Goal: Task Accomplishment & Management: Manage account settings

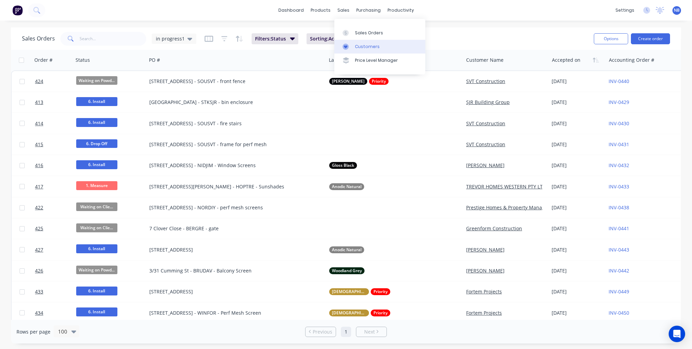
click at [355, 44] on link "Customers" at bounding box center [379, 47] width 91 height 14
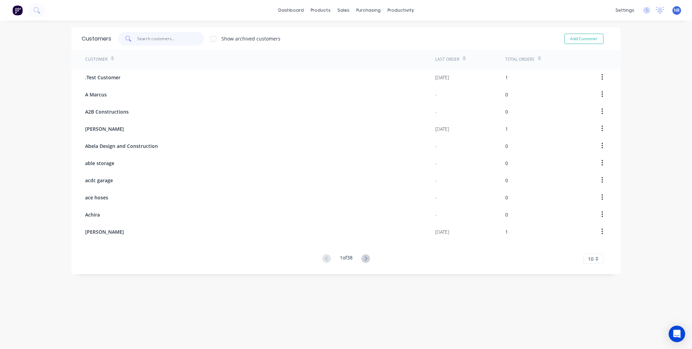
click at [180, 35] on input "text" at bounding box center [170, 39] width 67 height 14
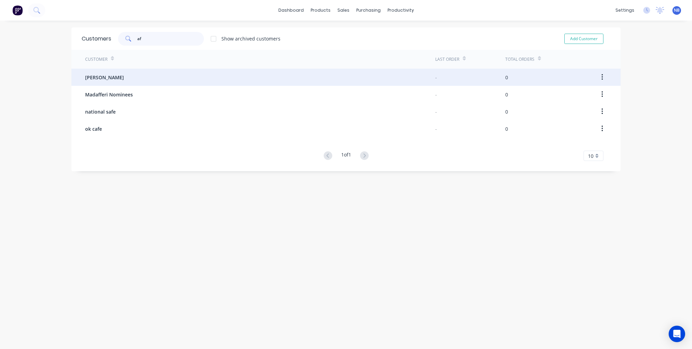
type input "af"
click at [603, 82] on button "button" at bounding box center [602, 77] width 16 height 12
click at [574, 99] on div "Archive" at bounding box center [577, 95] width 53 height 10
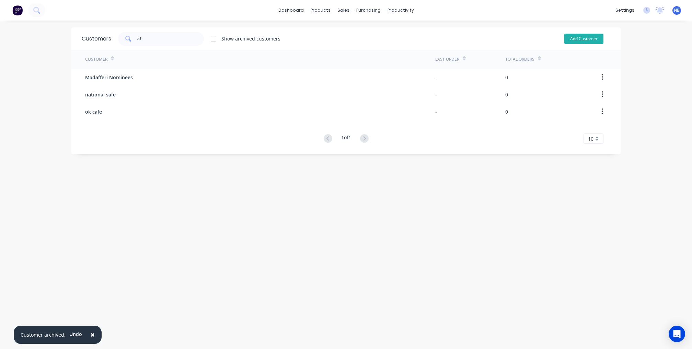
click at [589, 43] on button "Add Customer" at bounding box center [583, 39] width 39 height 10
select select "AU"
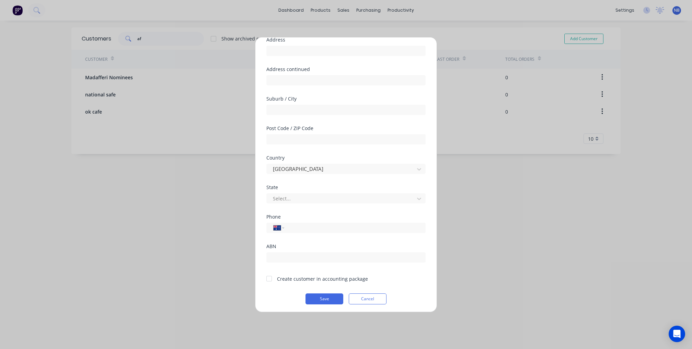
scroll to position [58, 0]
type input "[PERSON_NAME]"
click at [271, 282] on div at bounding box center [269, 279] width 14 height 14
click at [316, 299] on button "Save" at bounding box center [324, 299] width 38 height 11
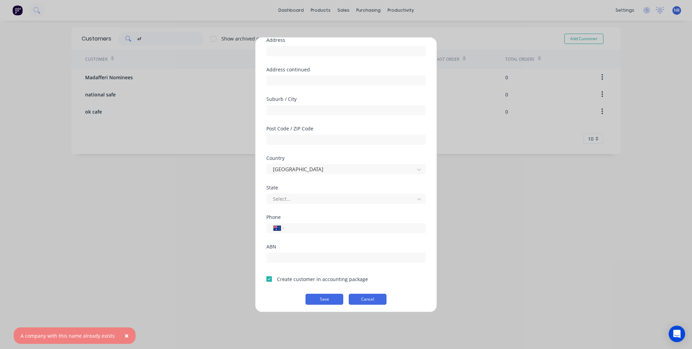
click at [371, 296] on button "Cancel" at bounding box center [368, 299] width 38 height 11
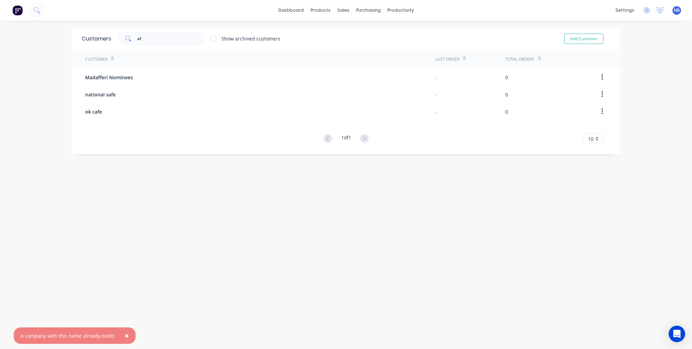
click at [222, 39] on div "Show archived customers" at bounding box center [250, 38] width 59 height 7
click at [213, 38] on div at bounding box center [214, 39] width 14 height 14
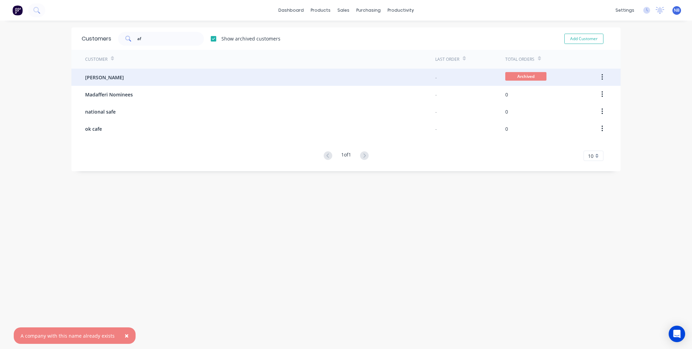
click at [601, 80] on icon "button" at bounding box center [602, 77] width 2 height 8
click at [580, 98] on div "Unarchive" at bounding box center [577, 95] width 53 height 10
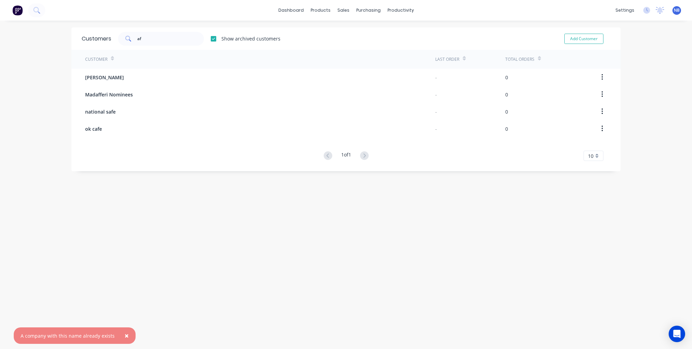
click at [223, 38] on div "Show archived customers" at bounding box center [250, 38] width 59 height 7
click at [214, 39] on div at bounding box center [214, 39] width 14 height 14
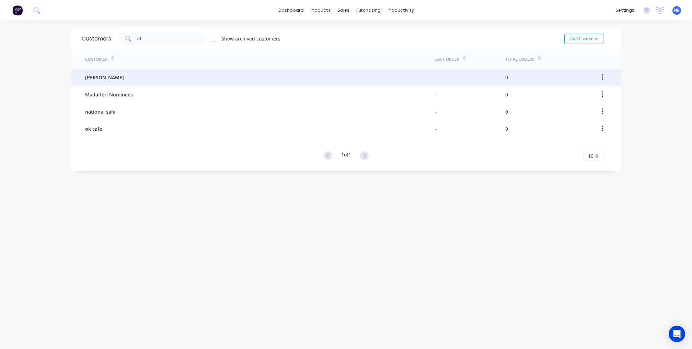
click at [158, 84] on div "[PERSON_NAME]" at bounding box center [260, 77] width 350 height 17
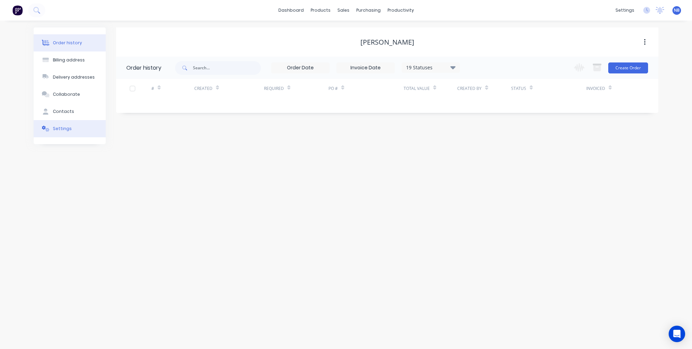
click at [70, 132] on button "Settings" at bounding box center [70, 128] width 72 height 17
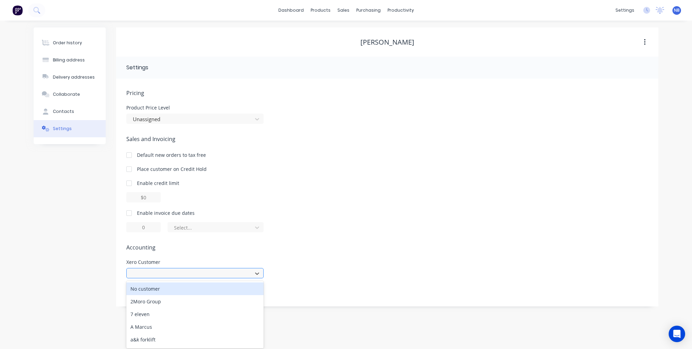
click at [139, 272] on div at bounding box center [190, 273] width 117 height 9
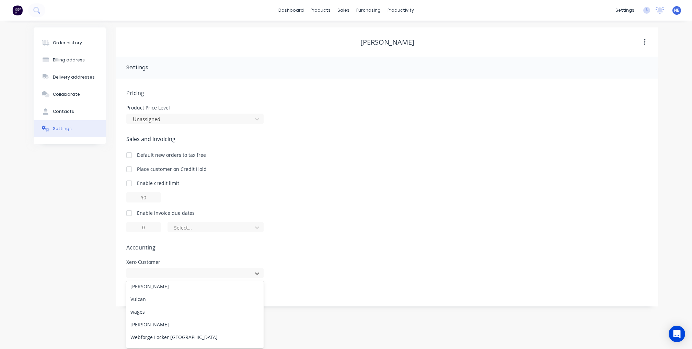
scroll to position [7151, 0]
click at [394, 218] on div "Enable invoice due dates Select..." at bounding box center [387, 220] width 522 height 23
click at [645, 36] on button "button" at bounding box center [645, 42] width 16 height 12
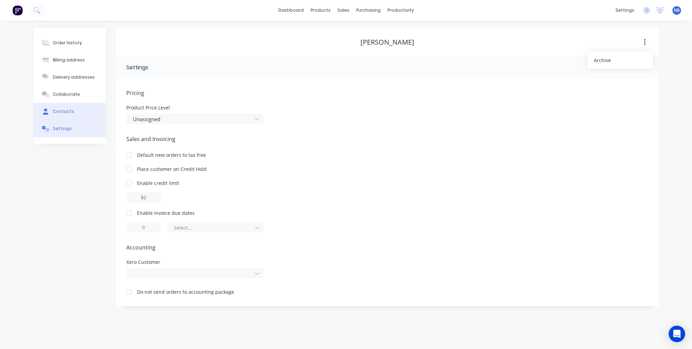
click at [56, 115] on div "Contacts" at bounding box center [63, 111] width 21 height 6
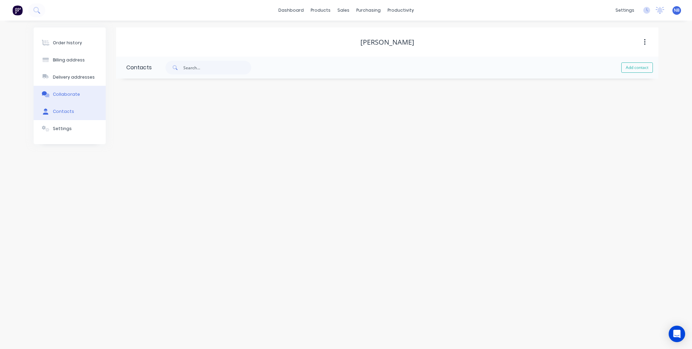
click at [64, 95] on div "Collaborate" at bounding box center [66, 94] width 27 height 6
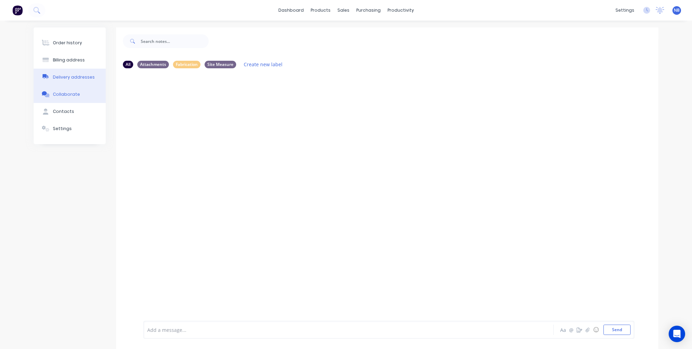
click at [79, 73] on button "Delivery addresses" at bounding box center [70, 77] width 72 height 17
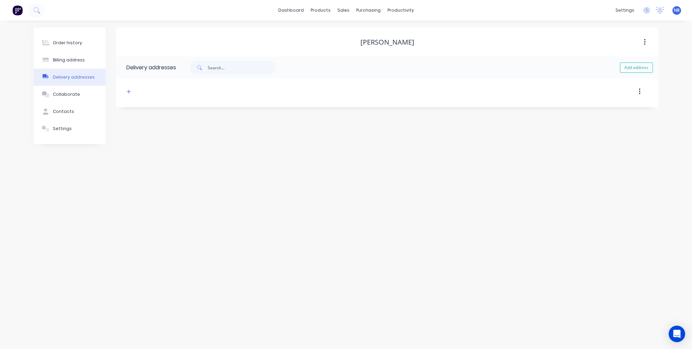
select select "AU"
click at [80, 61] on div "Billing address" at bounding box center [69, 60] width 32 height 6
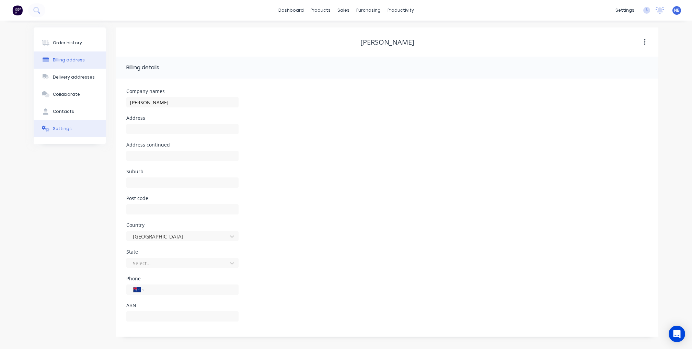
click at [79, 131] on button "Settings" at bounding box center [70, 128] width 72 height 17
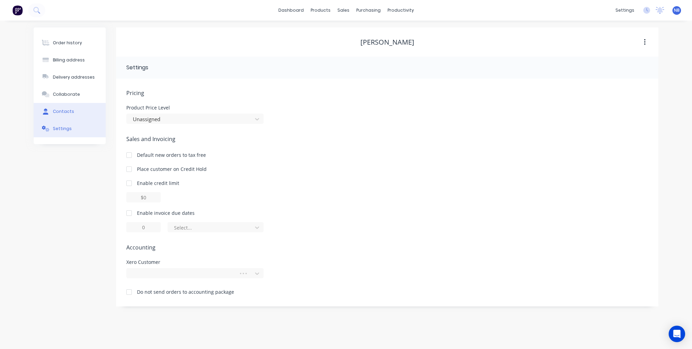
click at [80, 120] on button "Contacts" at bounding box center [70, 111] width 72 height 17
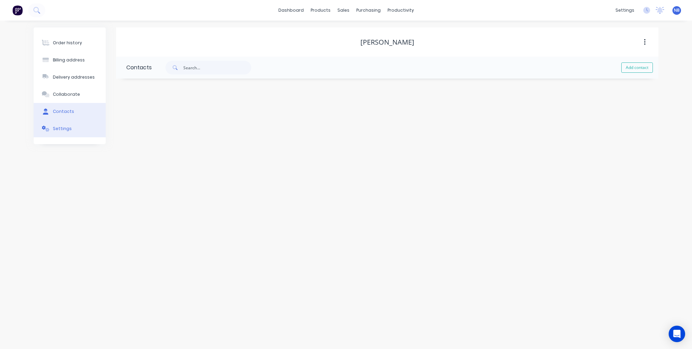
click at [84, 137] on button "Settings" at bounding box center [70, 128] width 72 height 17
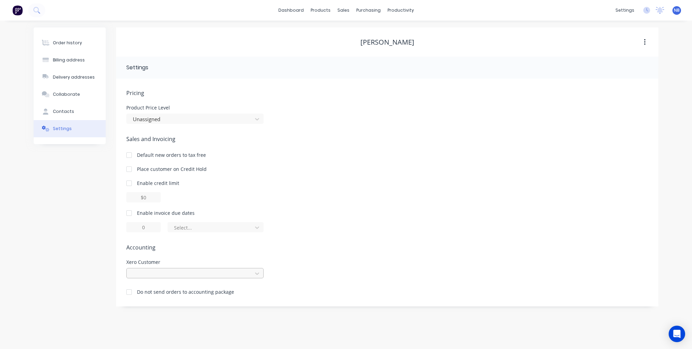
click at [161, 270] on div at bounding box center [190, 273] width 117 height 9
click at [169, 275] on div at bounding box center [190, 273] width 117 height 9
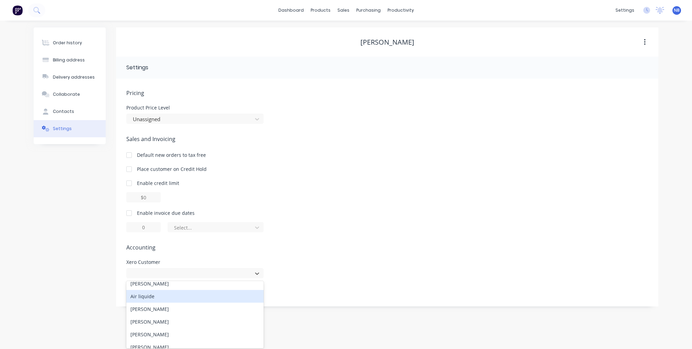
click at [341, 248] on span "Accounting" at bounding box center [387, 247] width 522 height 8
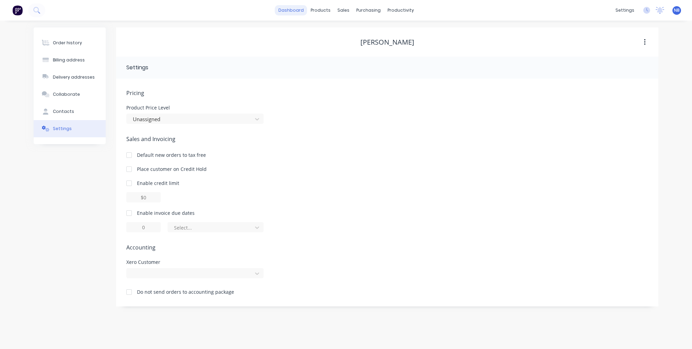
click at [286, 13] on link "dashboard" at bounding box center [291, 10] width 32 height 10
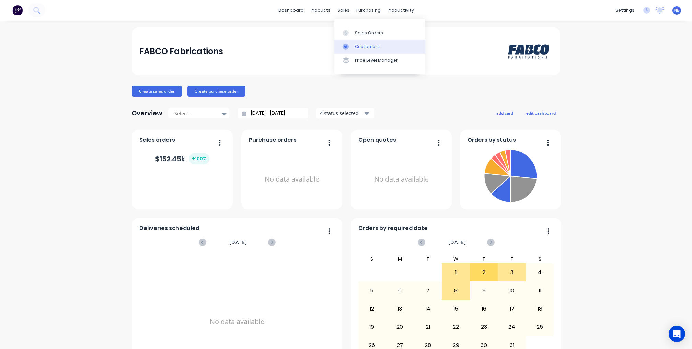
click at [346, 48] on icon at bounding box center [345, 46] width 3 height 3
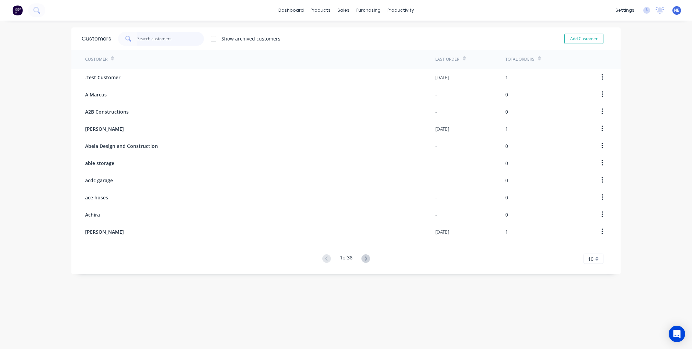
click at [193, 40] on input "text" at bounding box center [170, 39] width 67 height 14
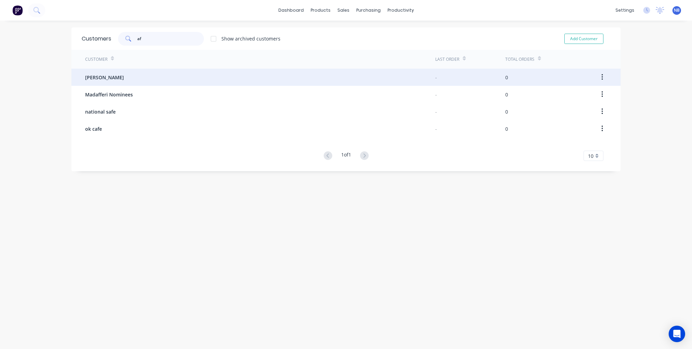
type input "af"
click at [150, 81] on div "[PERSON_NAME]" at bounding box center [260, 77] width 350 height 17
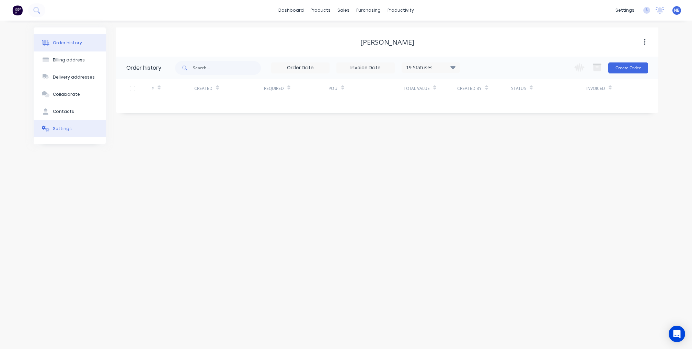
click at [83, 137] on button "Settings" at bounding box center [70, 128] width 72 height 17
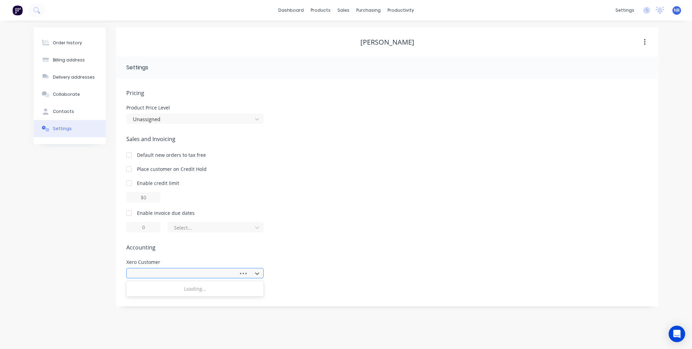
click at [156, 274] on div at bounding box center [183, 273] width 103 height 9
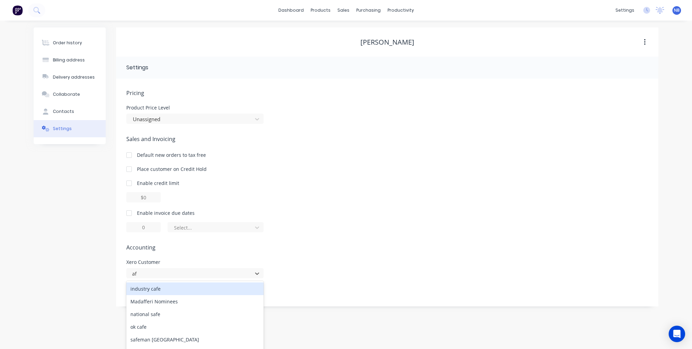
type input "a"
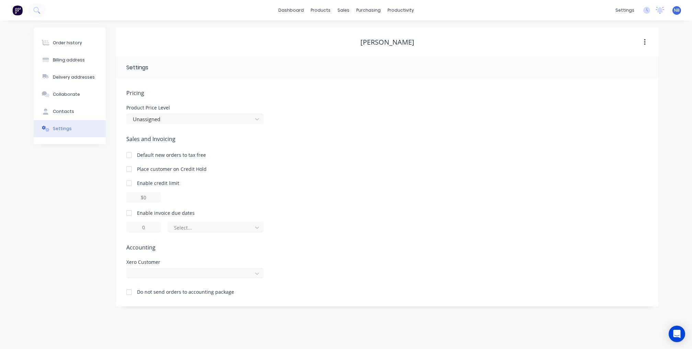
click at [306, 272] on div "Xero Customer" at bounding box center [387, 269] width 522 height 19
click at [63, 84] on button "Delivery addresses" at bounding box center [70, 77] width 72 height 17
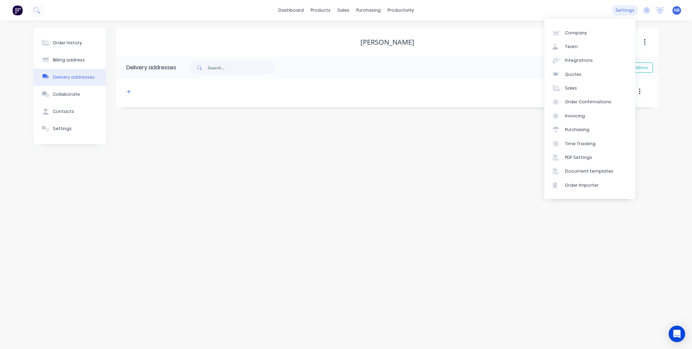
click at [615, 11] on div "settings" at bounding box center [625, 10] width 26 height 10
click at [591, 36] on link "Company" at bounding box center [589, 33] width 91 height 14
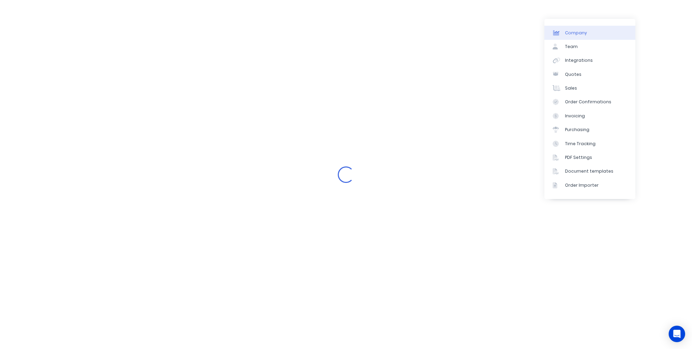
select select "AU"
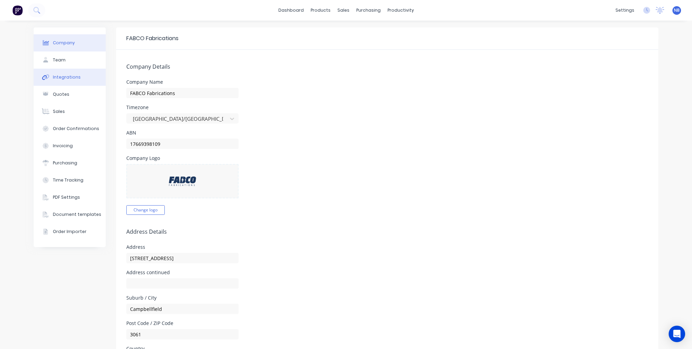
click at [81, 84] on button "Integrations" at bounding box center [70, 77] width 72 height 17
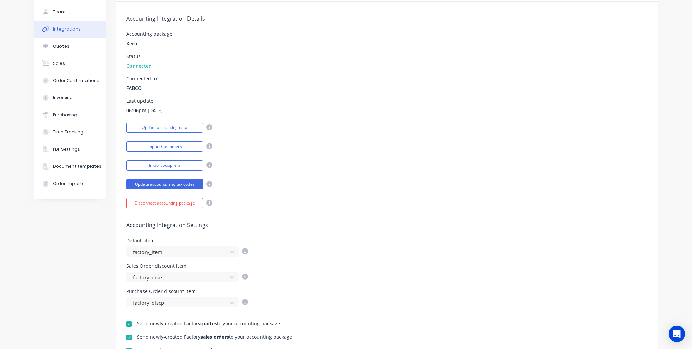
scroll to position [50, 0]
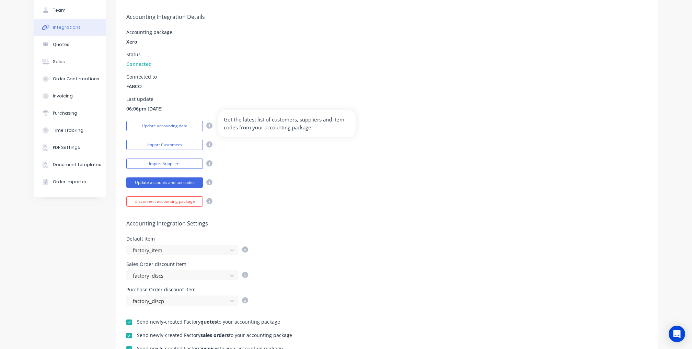
click at [210, 122] on icon at bounding box center [209, 125] width 6 height 6
click at [187, 125] on button "Update accounting data" at bounding box center [164, 126] width 77 height 10
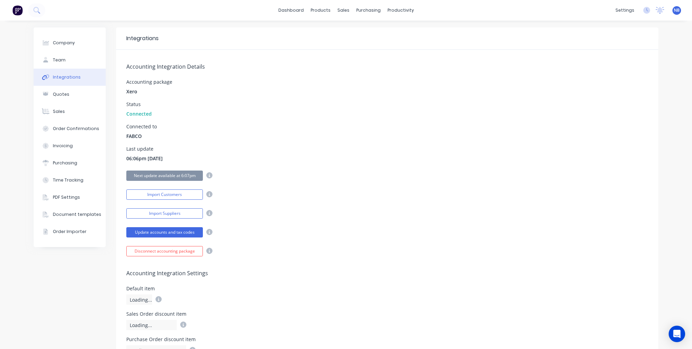
scroll to position [0, 0]
click at [38, 7] on icon at bounding box center [35, 9] width 5 height 5
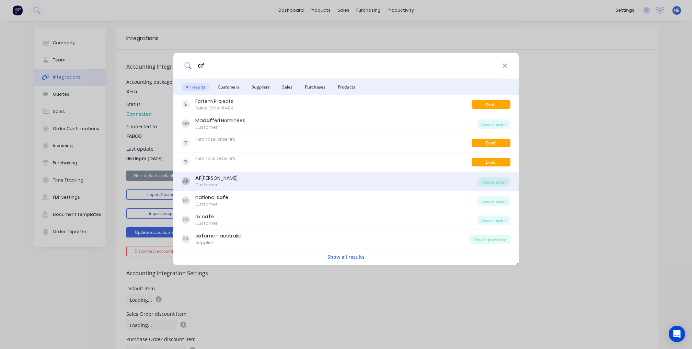
type input "af"
click at [254, 176] on div "AP AF BASILE PAVING Customer" at bounding box center [329, 181] width 295 height 13
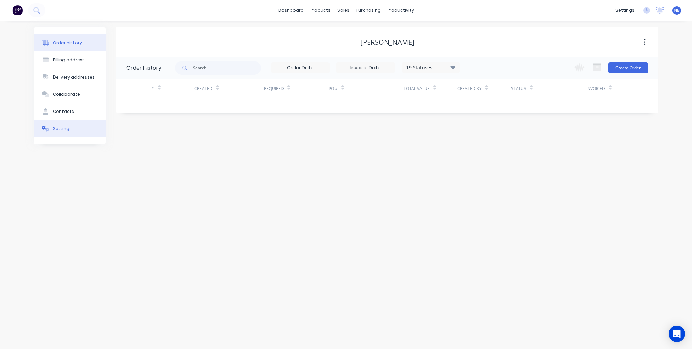
click at [74, 135] on button "Settings" at bounding box center [70, 128] width 72 height 17
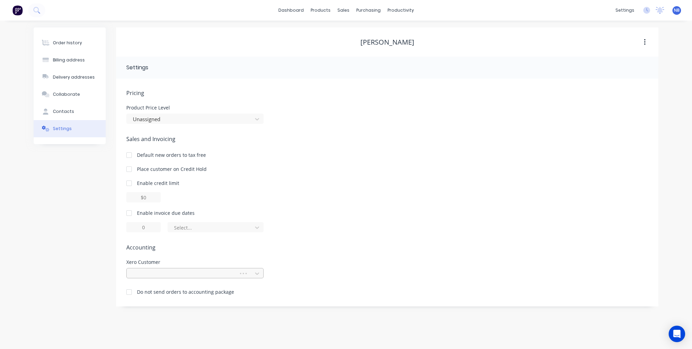
click at [199, 276] on div at bounding box center [183, 273] width 107 height 10
type input "af"
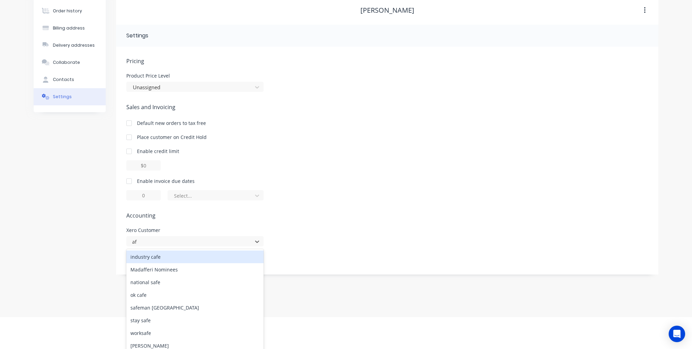
scroll to position [32, 0]
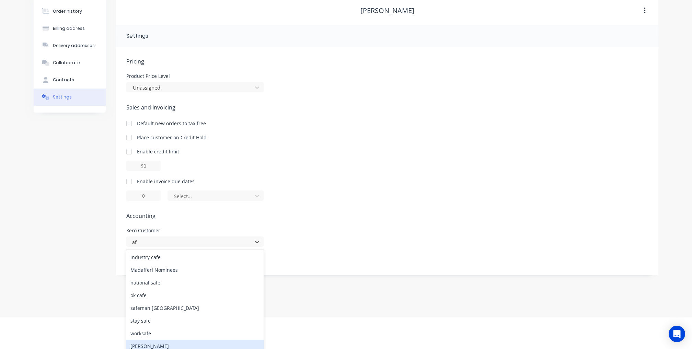
click at [179, 343] on div "[PERSON_NAME]" at bounding box center [194, 346] width 137 height 13
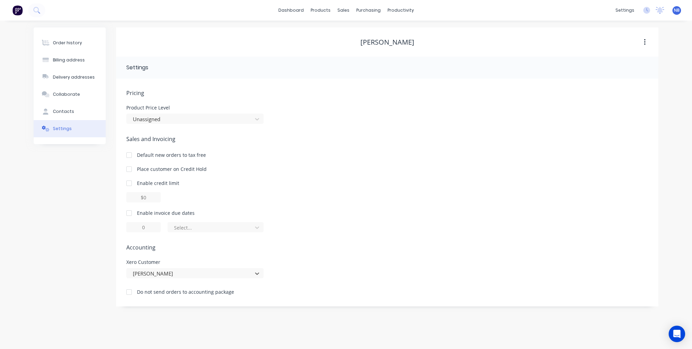
scroll to position [0, 0]
click at [79, 103] on button "Collaborate" at bounding box center [70, 94] width 72 height 17
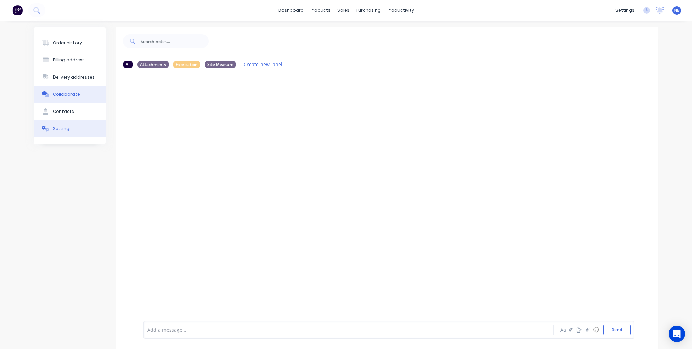
click at [81, 137] on button "Settings" at bounding box center [70, 128] width 72 height 17
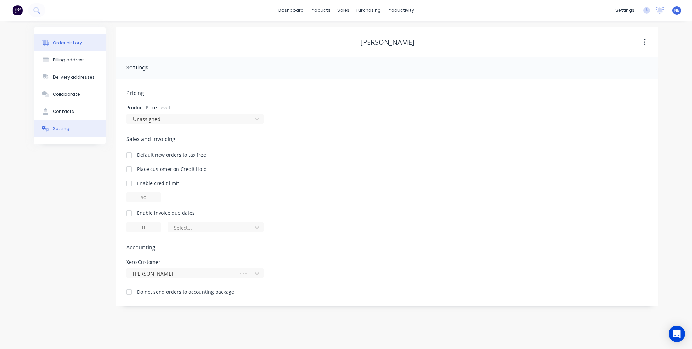
click at [75, 50] on button "Order history" at bounding box center [70, 42] width 72 height 17
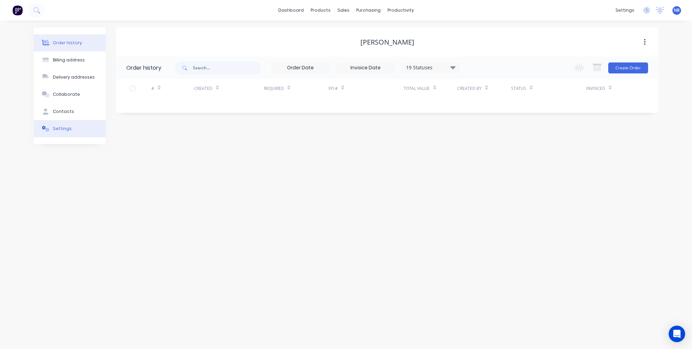
click at [65, 132] on div "Settings" at bounding box center [62, 129] width 19 height 6
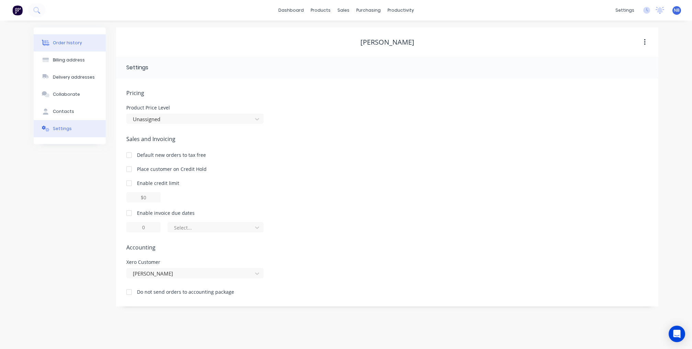
click at [67, 43] on div "Order history" at bounding box center [67, 43] width 29 height 6
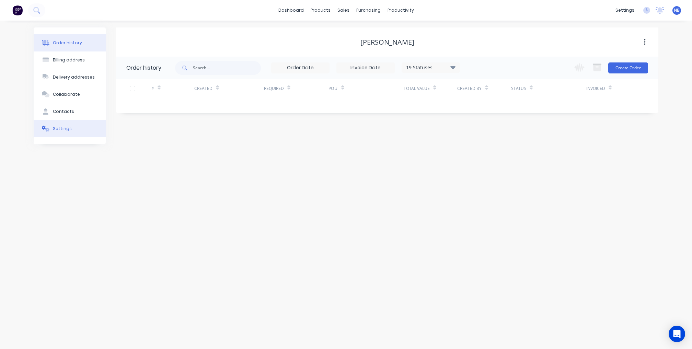
click at [65, 131] on button "Settings" at bounding box center [70, 128] width 72 height 17
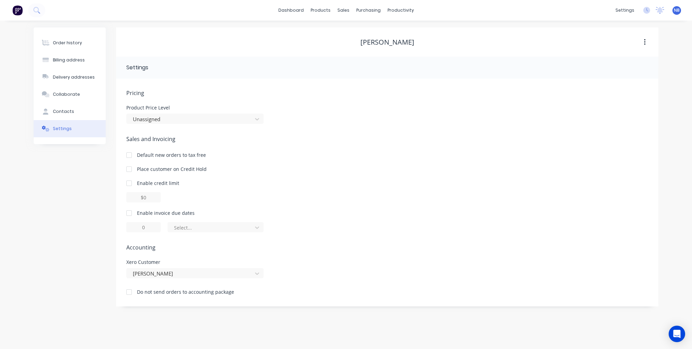
click at [130, 211] on div at bounding box center [129, 213] width 14 height 14
click at [150, 227] on input "1" at bounding box center [143, 227] width 34 height 10
type input "14"
click at [194, 223] on div at bounding box center [210, 227] width 75 height 9
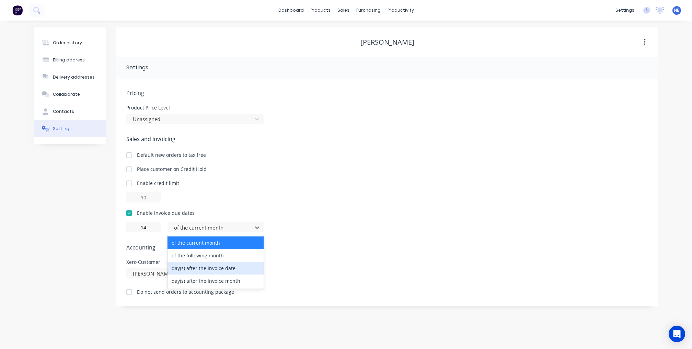
click at [205, 270] on div "day(s) after the invoice date" at bounding box center [215, 268] width 96 height 13
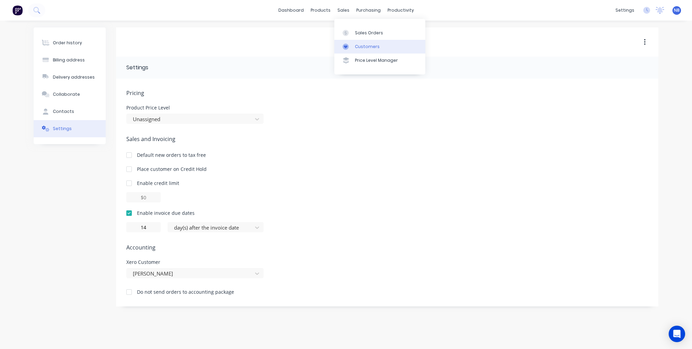
click at [349, 50] on icon at bounding box center [345, 47] width 6 height 6
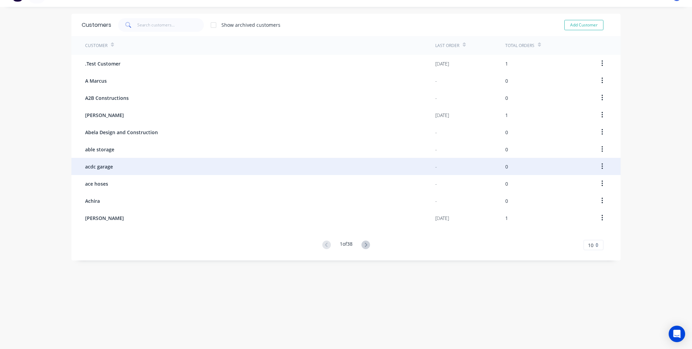
scroll to position [14, 0]
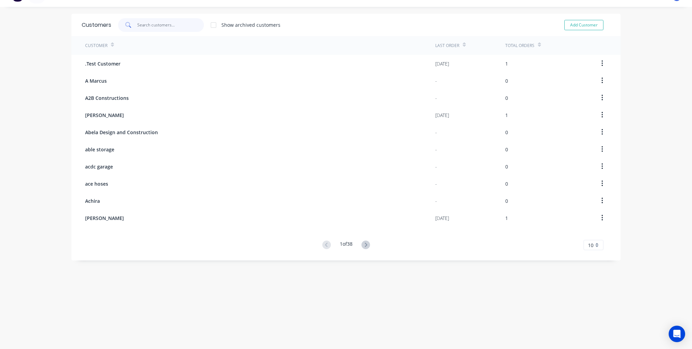
click at [142, 26] on input "text" at bounding box center [170, 25] width 67 height 14
type input "a"
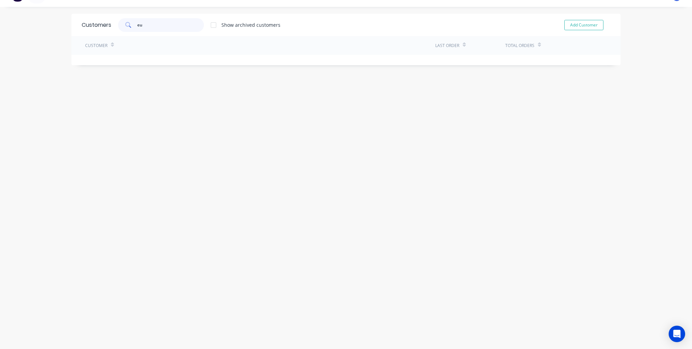
type input "e"
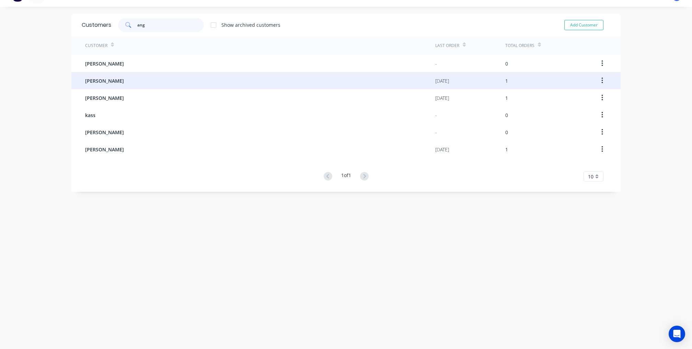
type input "ang"
click at [104, 84] on div "[PERSON_NAME]" at bounding box center [260, 80] width 350 height 17
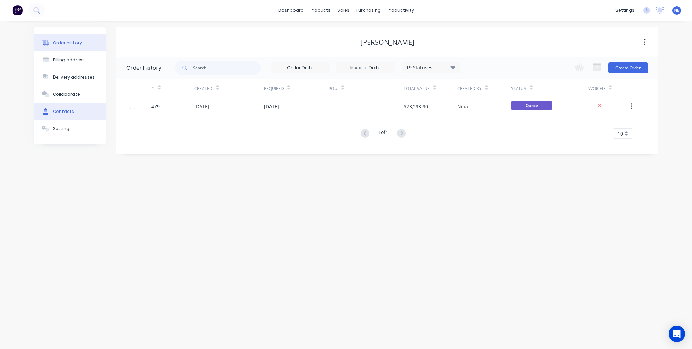
click at [81, 114] on button "Contacts" at bounding box center [70, 111] width 72 height 17
select select "AU"
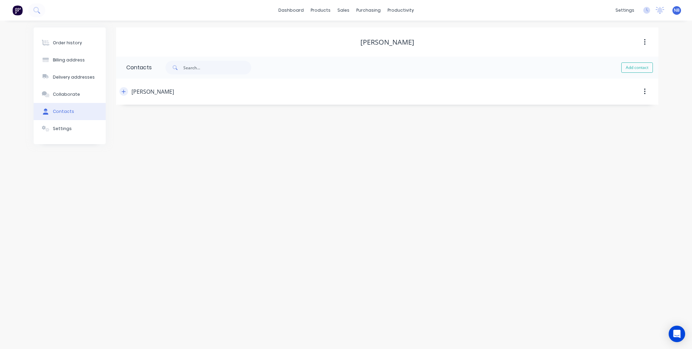
click at [120, 90] on button "button" at bounding box center [123, 91] width 9 height 9
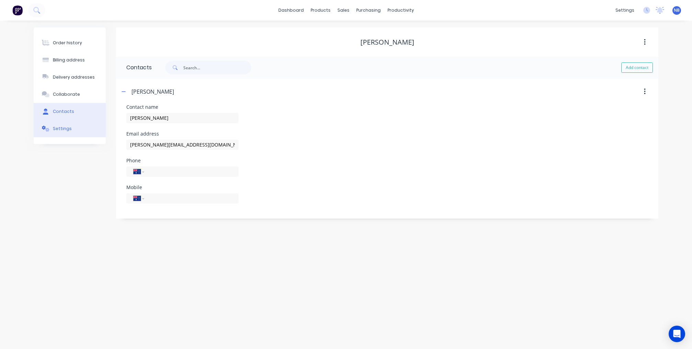
click at [68, 132] on div "Settings" at bounding box center [62, 129] width 19 height 6
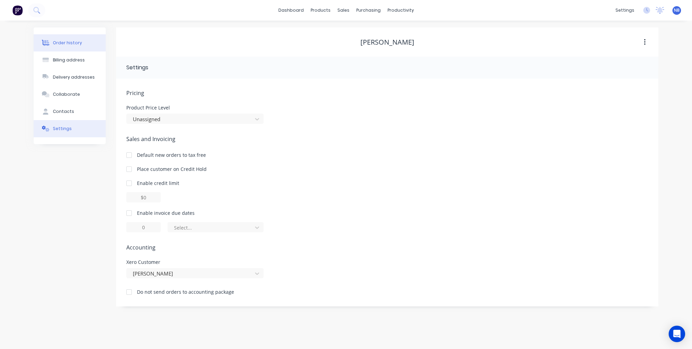
click at [80, 40] on button "Order history" at bounding box center [70, 42] width 72 height 17
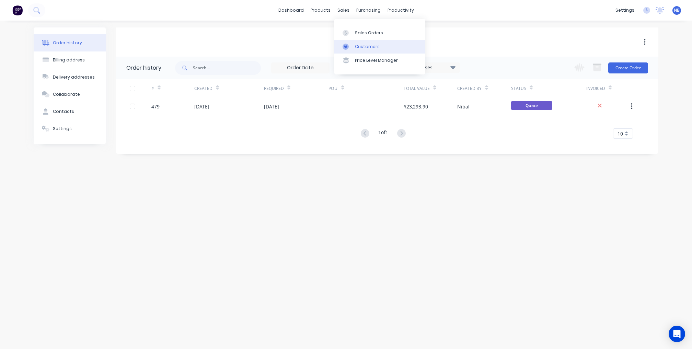
click at [364, 49] on div "Customers" at bounding box center [367, 47] width 25 height 6
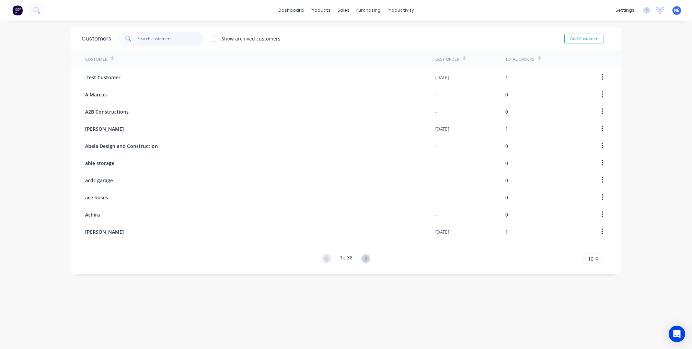
click at [173, 38] on input "text" at bounding box center [170, 39] width 67 height 14
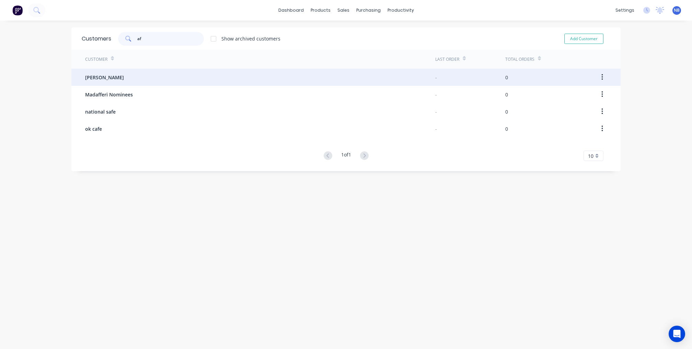
type input "af"
click at [163, 80] on div "[PERSON_NAME]" at bounding box center [260, 77] width 350 height 17
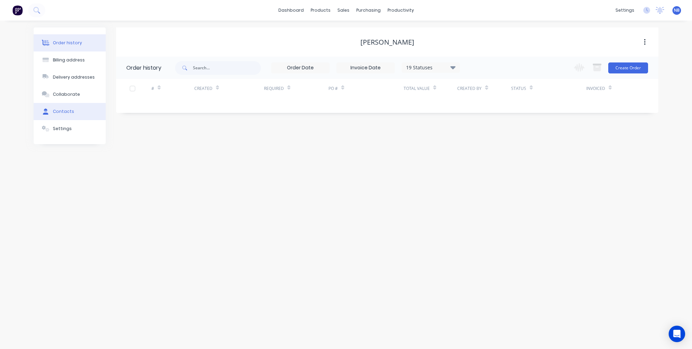
click at [54, 114] on div "Contacts" at bounding box center [63, 111] width 21 height 6
click at [639, 67] on button "Add contact" at bounding box center [637, 67] width 32 height 10
select select "AU"
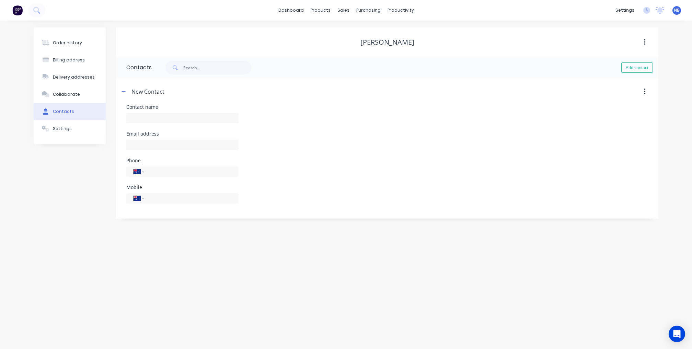
click at [187, 126] on div at bounding box center [182, 121] width 112 height 20
type input "[PERSON_NAME]"
select select "AU"
type input "A"
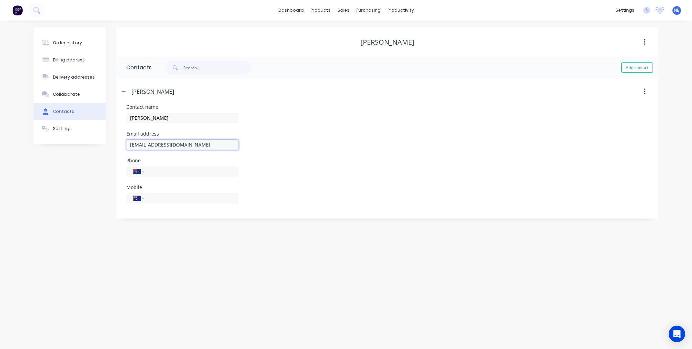
type input "afbasilepaving@live.com"
click at [456, 149] on div "Email address afbasilepaving@live.com" at bounding box center [387, 144] width 522 height 27
click at [67, 97] on div "Collaborate" at bounding box center [66, 94] width 27 height 6
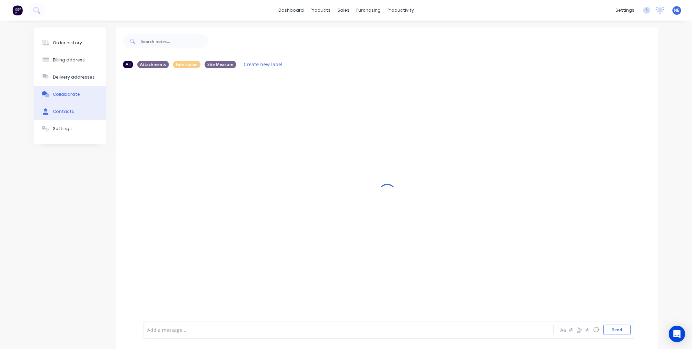
click at [65, 115] on div "Contacts" at bounding box center [63, 111] width 21 height 6
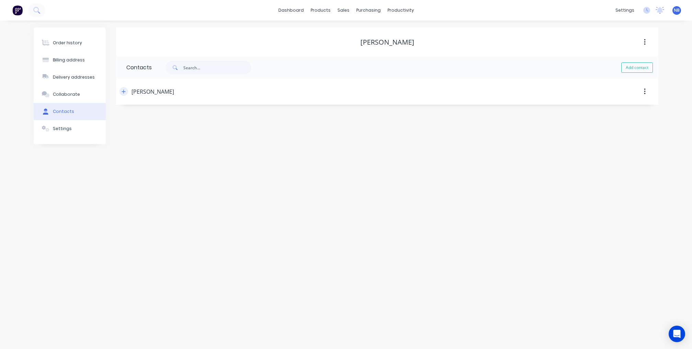
click at [121, 90] on icon "button" at bounding box center [123, 91] width 4 height 5
